Goal: Task Accomplishment & Management: Manage account settings

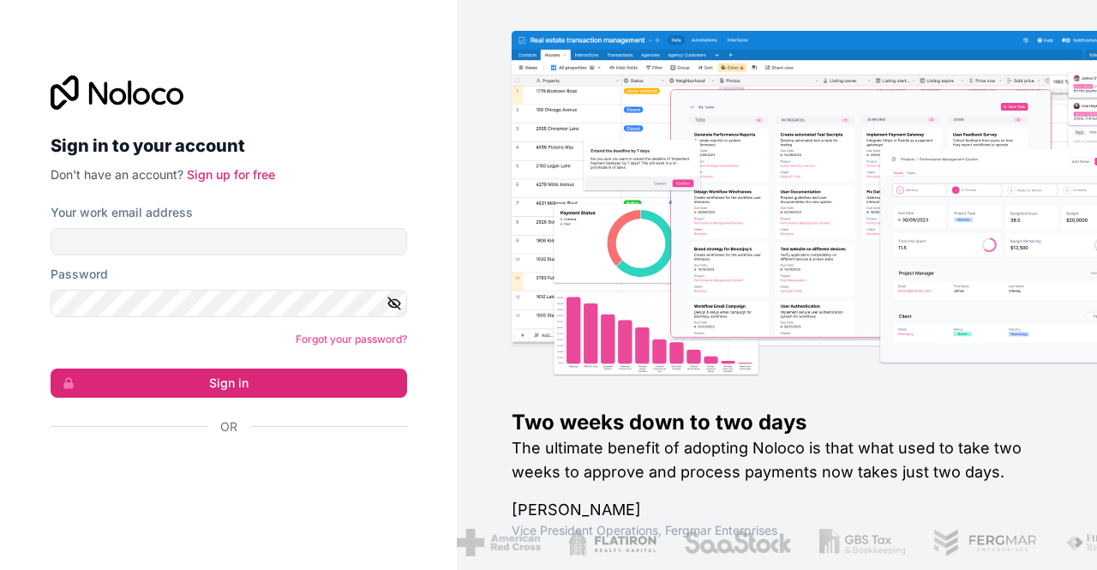
click at [345, 347] on form "Your work email address Password Forgot your password? Sign in Or" at bounding box center [229, 349] width 357 height 291
click at [356, 335] on link "Forgot your password?" at bounding box center [351, 339] width 111 height 13
click at [273, 246] on input "Your work email address" at bounding box center [229, 241] width 357 height 27
type input "[EMAIL_ADDRESS][DOMAIN_NAME]"
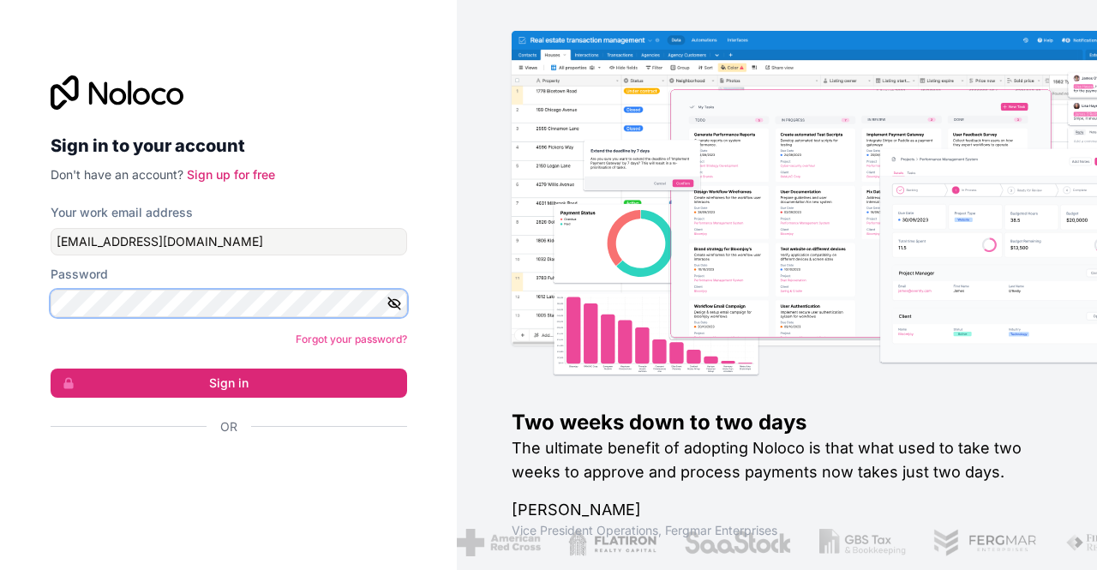
click at [51, 369] on button "Sign in" at bounding box center [229, 383] width 357 height 29
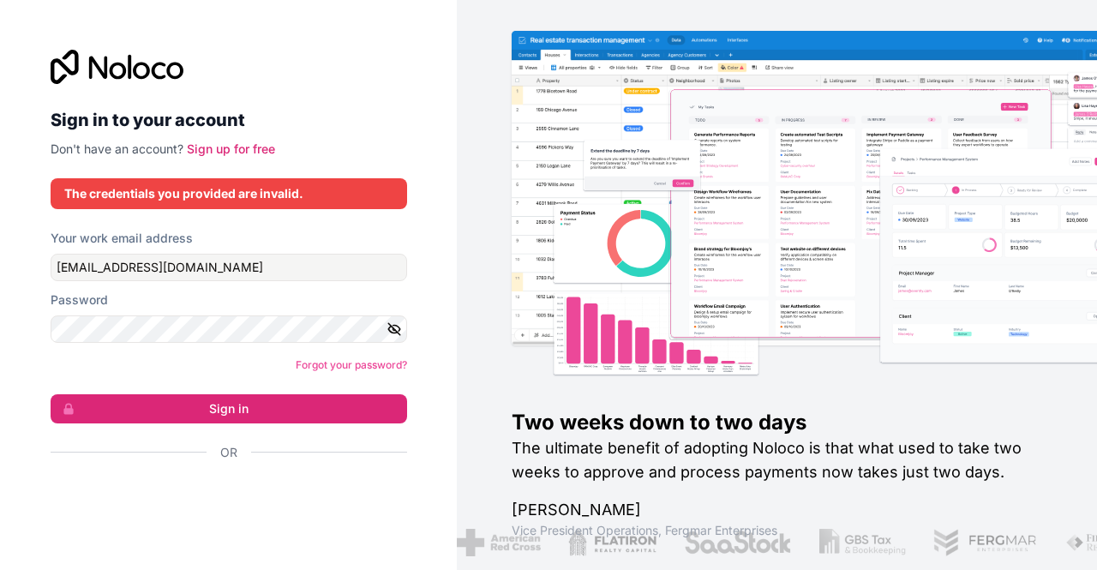
click at [404, 328] on button "button" at bounding box center [397, 328] width 21 height 27
click at [347, 54] on div at bounding box center [229, 67] width 357 height 34
click at [387, 329] on icon "button" at bounding box center [394, 328] width 15 height 15
click at [367, 367] on link "Forgot your password?" at bounding box center [351, 364] width 111 height 13
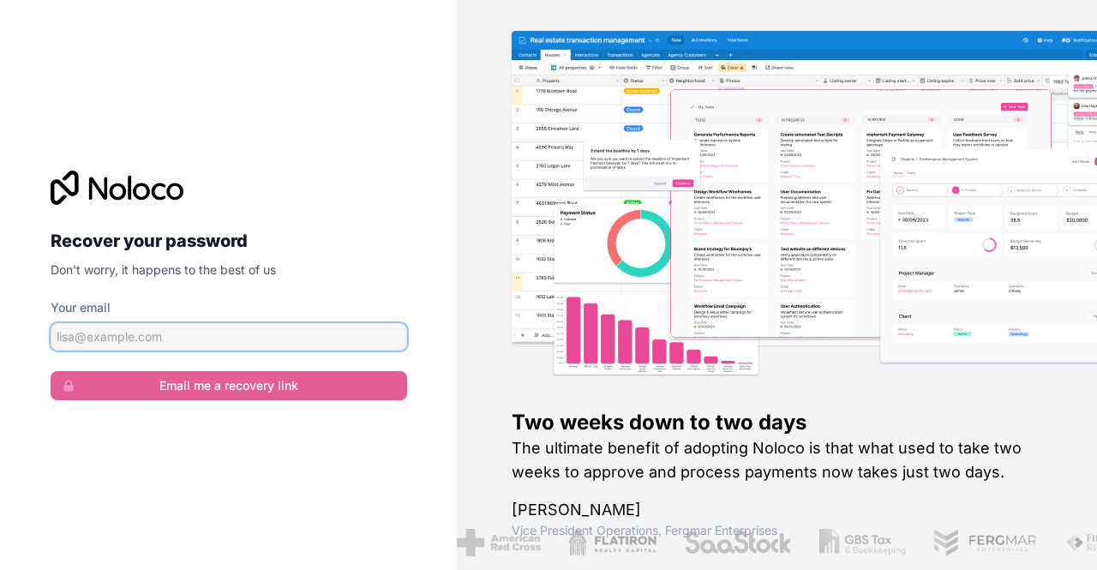
click at [317, 332] on input "Your email" at bounding box center [229, 336] width 357 height 27
type input "jacosta@aventrix.com"
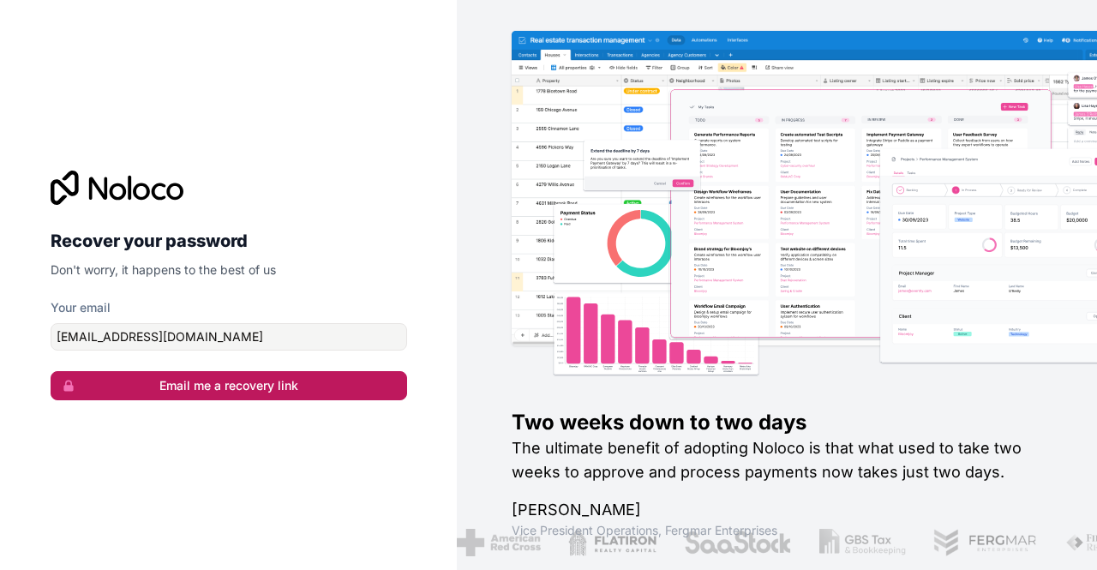
click at [290, 388] on button "Email me a recovery link" at bounding box center [229, 385] width 357 height 29
